Goal: Information Seeking & Learning: Learn about a topic

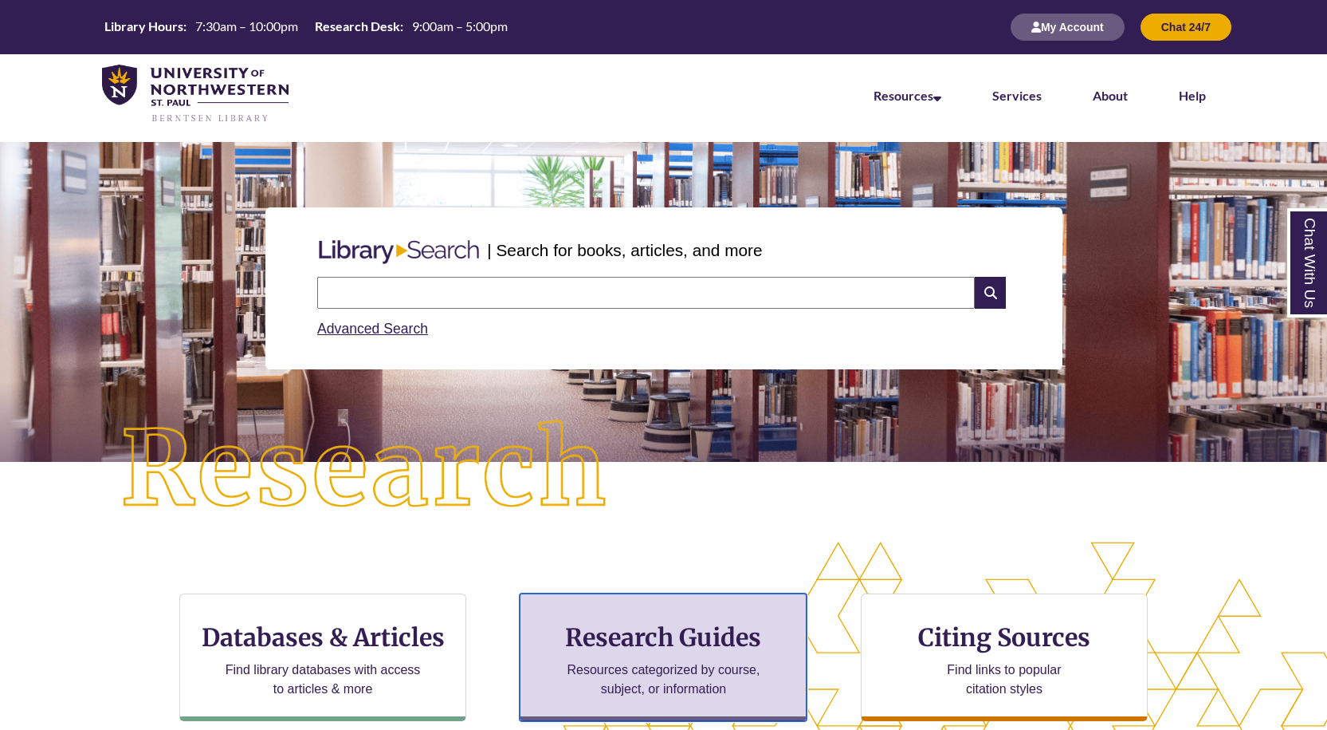
click at [631, 616] on div "Research Guides Resources categorized by course, subject, or information" at bounding box center [663, 657] width 287 height 128
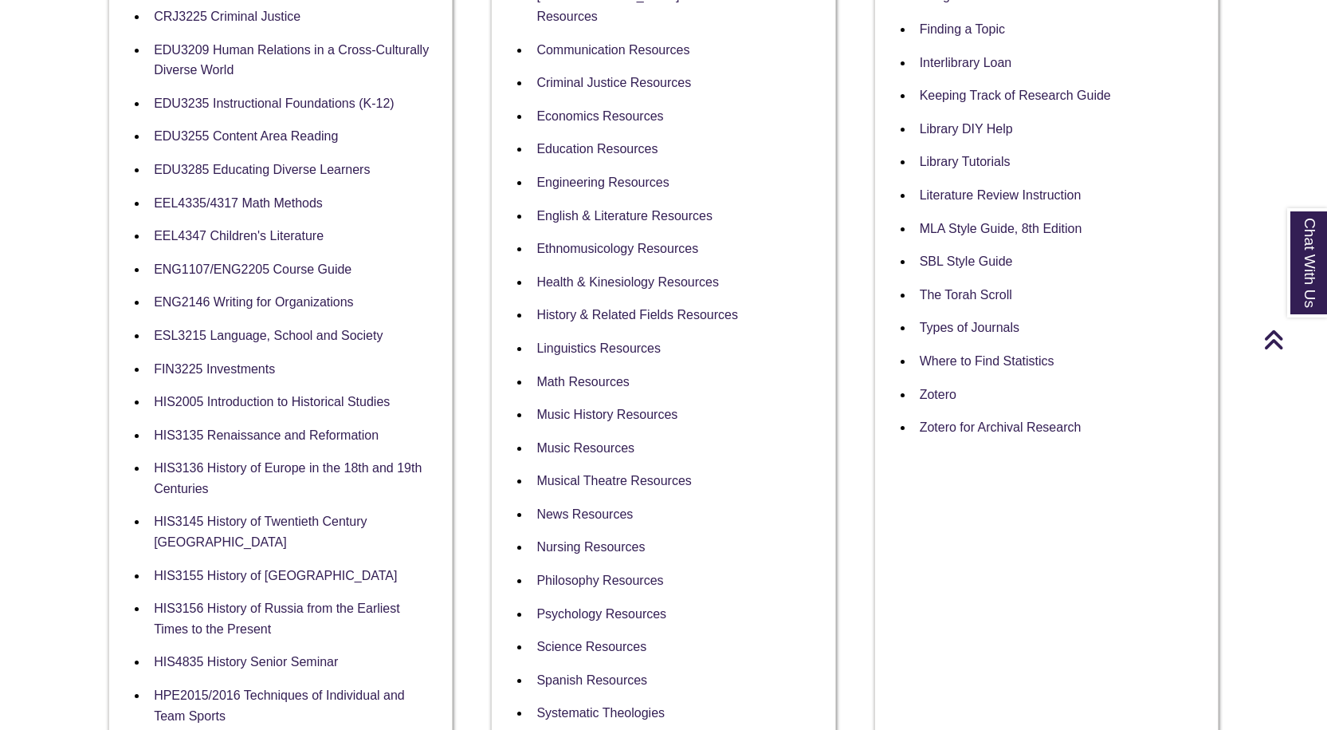
scroll to position [797, 0]
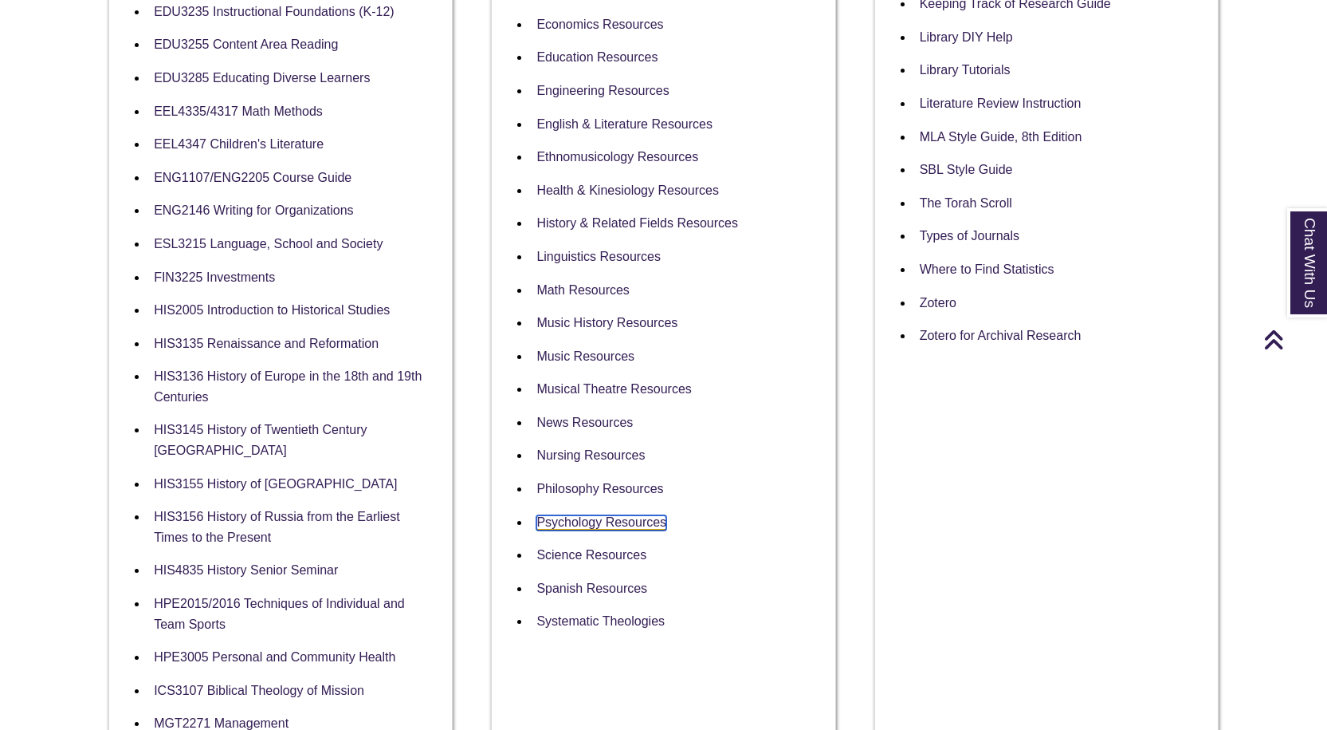
click at [612, 515] on link "Psychology Resources" at bounding box center [602, 522] width 130 height 15
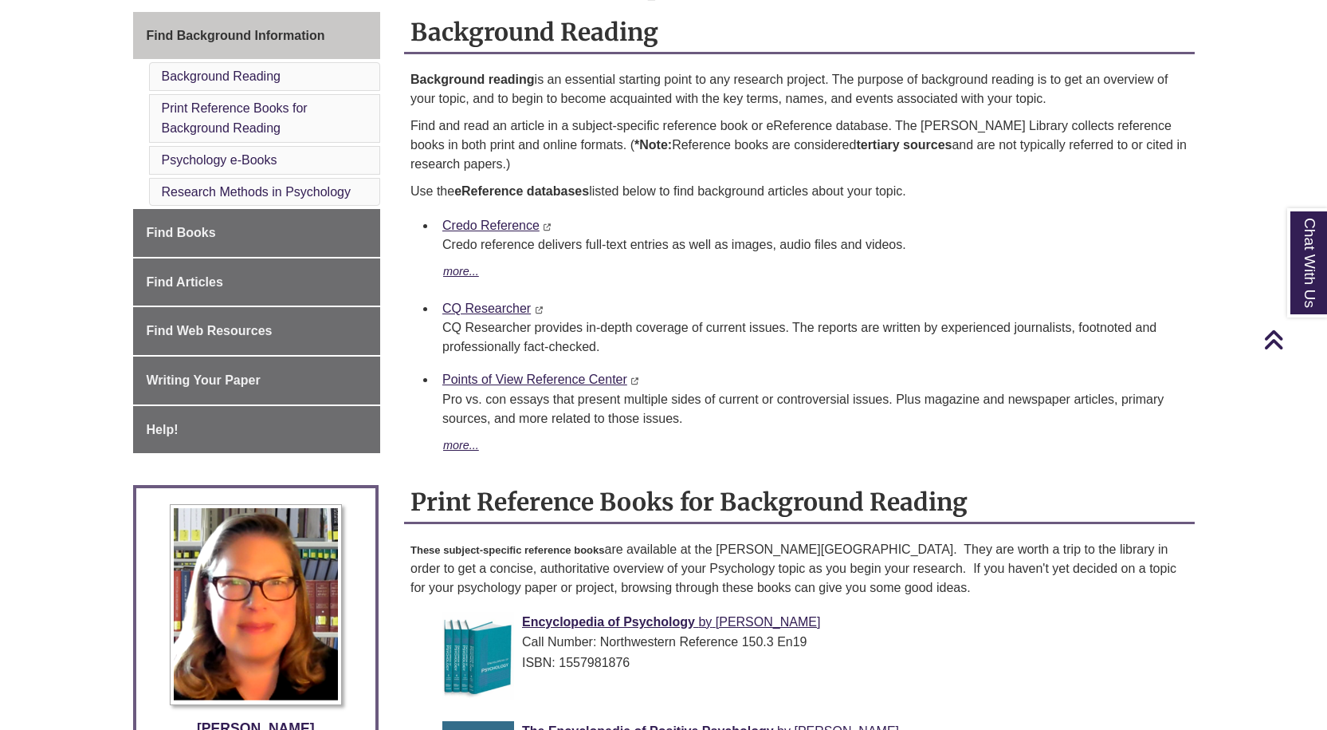
scroll to position [319, 0]
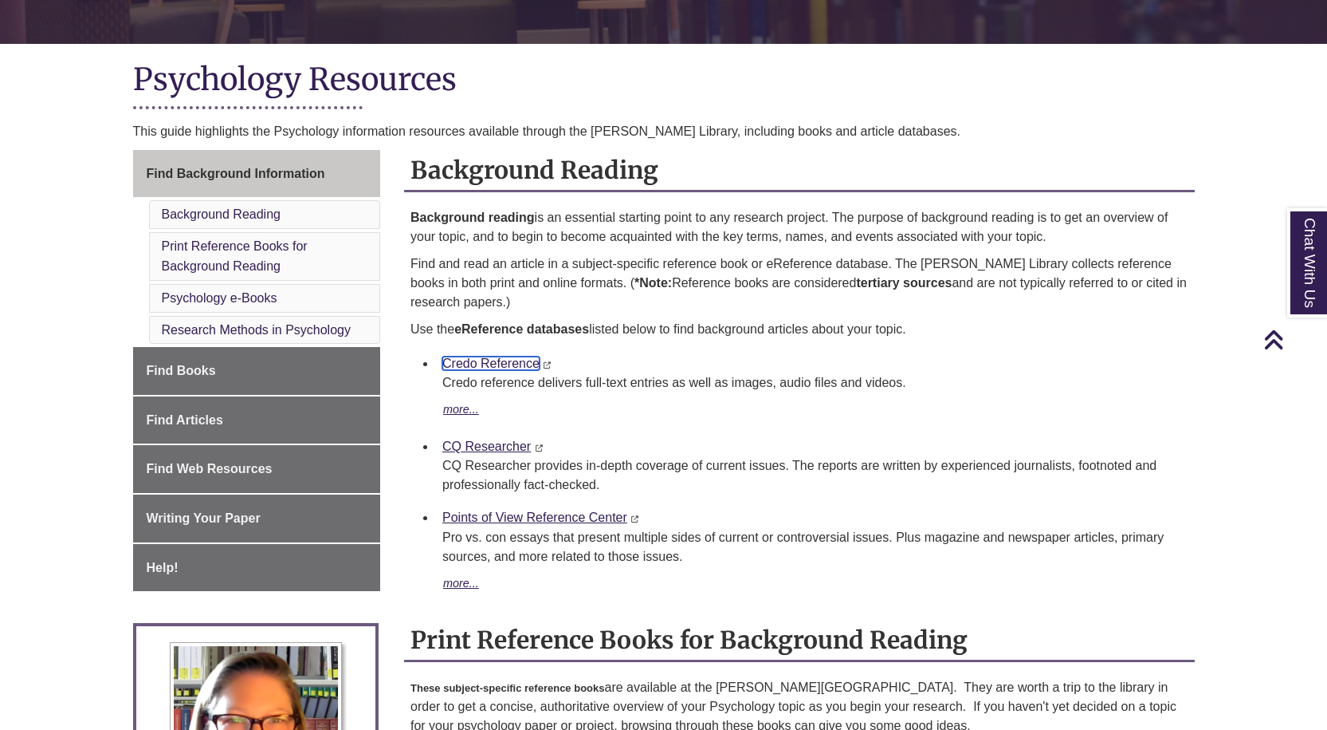
click at [511, 362] on link "Credo Reference" at bounding box center [490, 363] width 97 height 14
